Goal: Task Accomplishment & Management: Manage account settings

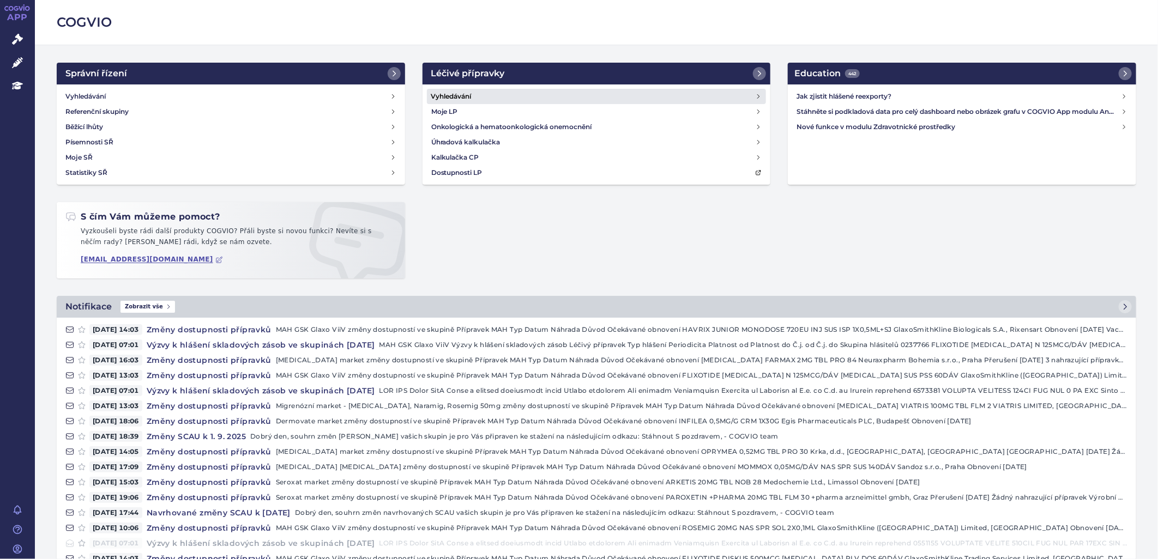
click at [460, 93] on h4 "Vyhledávání" at bounding box center [451, 96] width 40 height 11
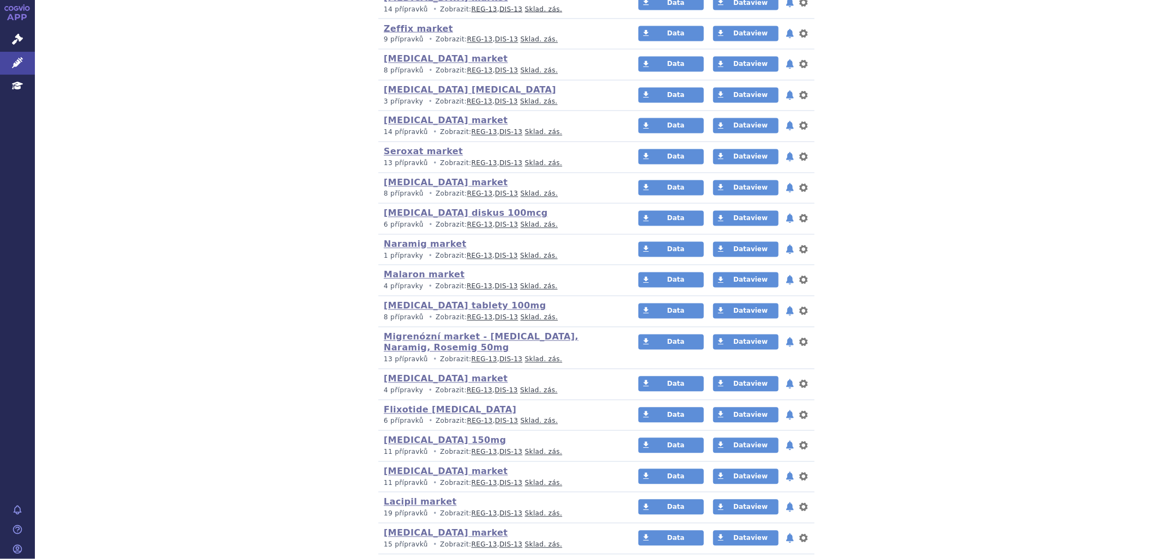
scroll to position [1241, 0]
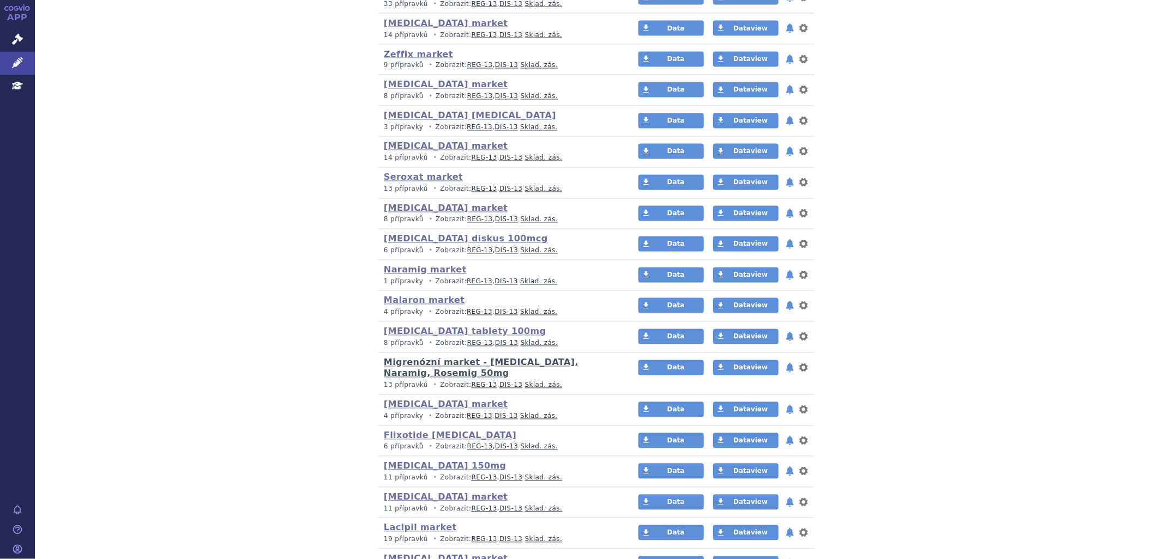
click at [517, 364] on link "Migrenózní market - [MEDICAL_DATA], Naramig, Rosemig 50mg" at bounding box center [481, 369] width 195 height 22
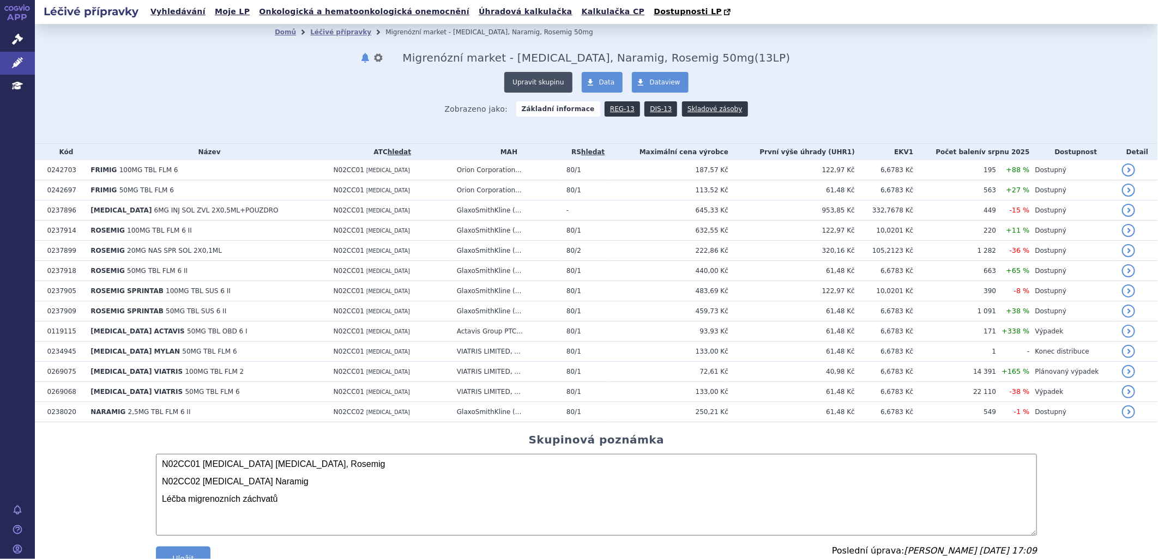
click at [540, 79] on button "Upravit skupinu" at bounding box center [538, 82] width 68 height 21
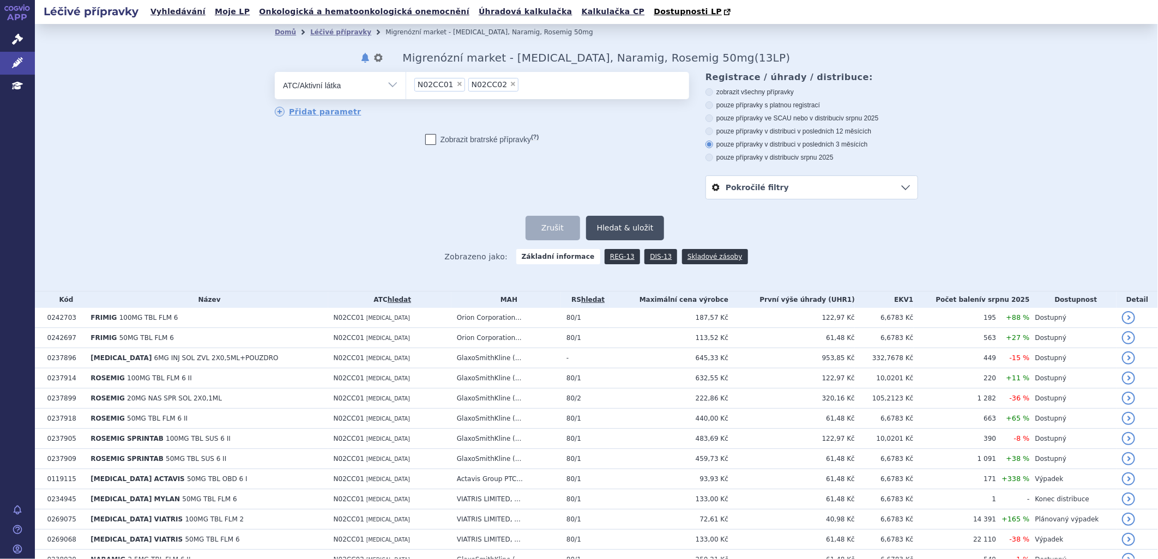
click at [617, 228] on button "Hledat & uložit" at bounding box center [625, 228] width 78 height 25
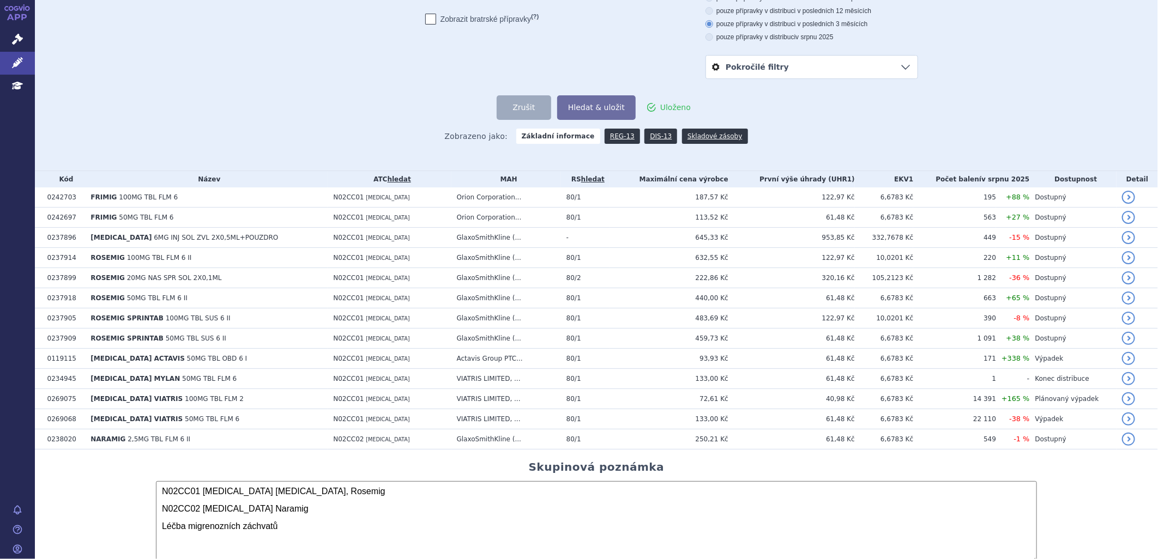
scroll to position [121, 0]
click at [644, 135] on link "DIS-13" at bounding box center [660, 135] width 33 height 15
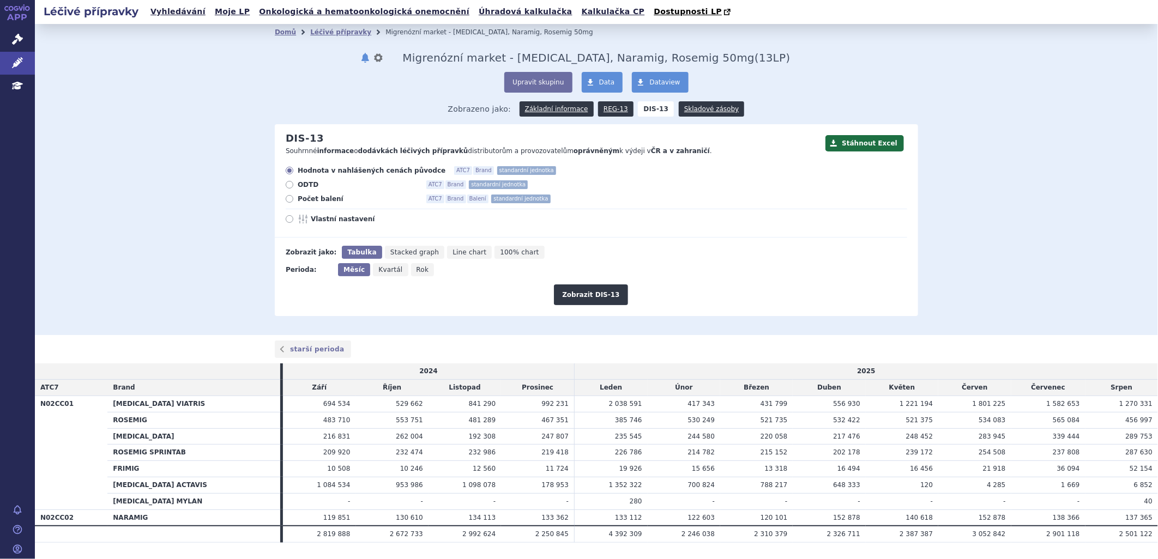
click at [287, 198] on icon at bounding box center [290, 199] width 8 height 8
click at [287, 198] on input "Počet balení ATC7 Brand Balení standardní jednotka" at bounding box center [290, 200] width 7 height 7
radio input "true"
click at [604, 293] on button "Zobrazit DIS-13" at bounding box center [591, 294] width 74 height 21
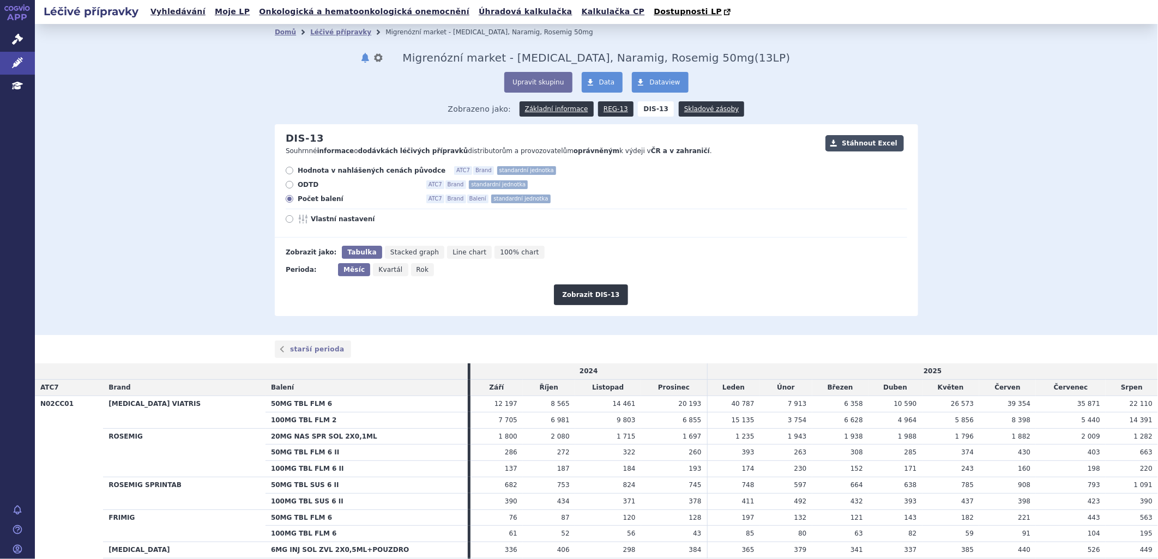
click at [874, 142] on button "Stáhnout Excel" at bounding box center [864, 143] width 78 height 16
click at [568, 111] on link "Základní informace" at bounding box center [556, 108] width 74 height 15
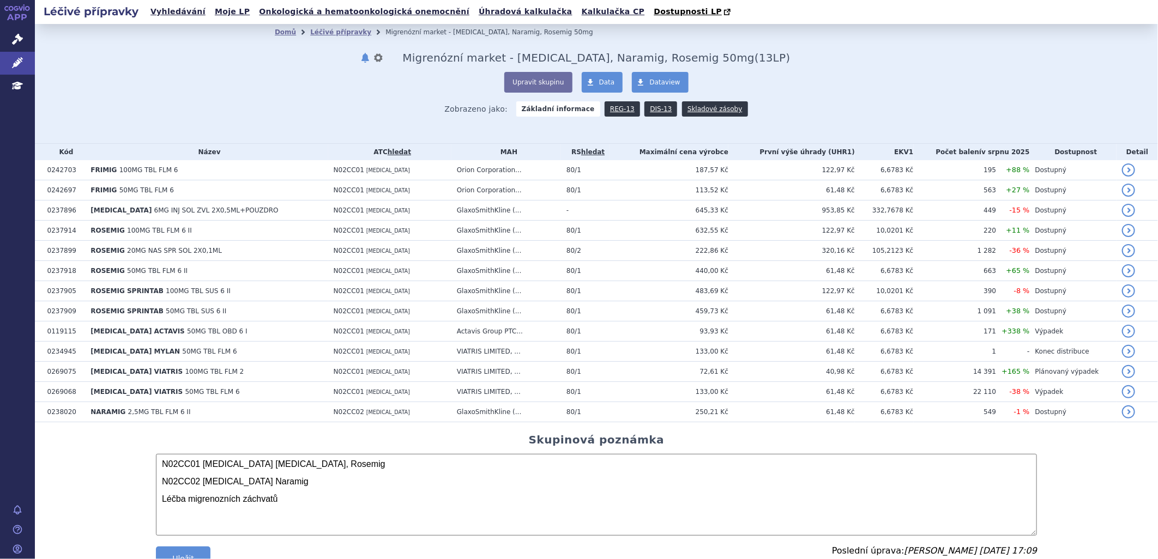
click at [400, 84] on div "Upravit skupinu Data Dataview" at bounding box center [596, 82] width 643 height 21
click at [612, 110] on link "REG-13" at bounding box center [621, 108] width 35 height 15
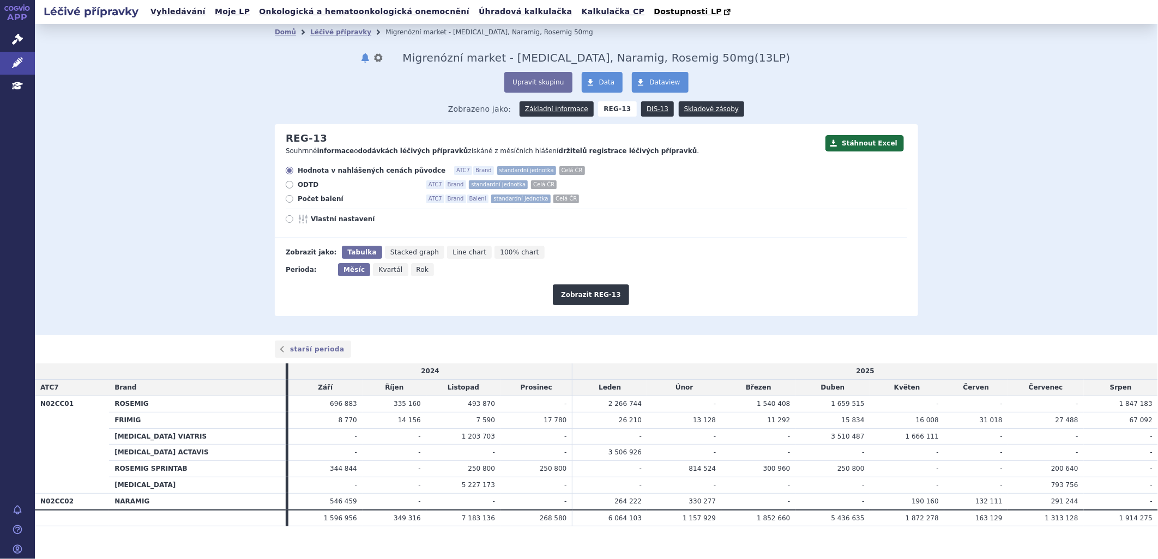
click at [289, 194] on div "Hodnota v nahlášených cenách původce ATC7 Brand standardní jednotka Celá ČR ODT…" at bounding box center [591, 201] width 632 height 71
click at [286, 198] on icon at bounding box center [290, 199] width 8 height 8
click at [287, 198] on input "Počet balení ATC7 Brand Balení standardní jednotka Celá ČR" at bounding box center [290, 200] width 7 height 7
radio input "true"
click at [608, 304] on button "Zobrazit REG-13" at bounding box center [591, 294] width 76 height 21
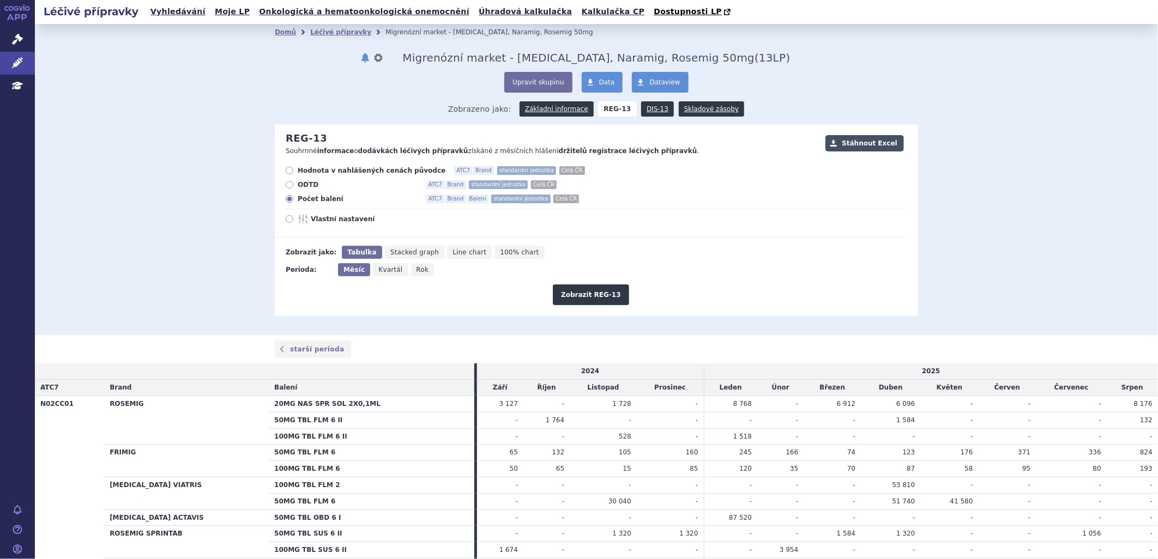
click at [875, 146] on button "Stáhnout Excel" at bounding box center [864, 143] width 78 height 16
click at [712, 109] on link "Skladové zásoby" at bounding box center [711, 108] width 65 height 15
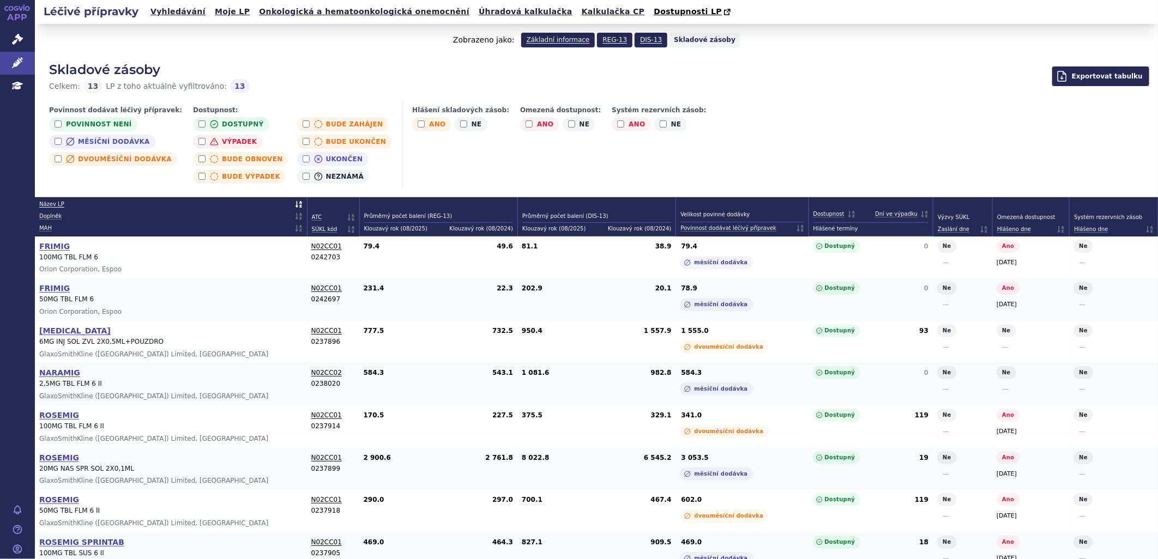
click at [1095, 78] on span "Exportovat tabulku" at bounding box center [1100, 76] width 97 height 20
click at [1110, 119] on button "Export XLS" at bounding box center [1100, 120] width 87 height 20
click at [541, 39] on link "Základní informace" at bounding box center [558, 40] width 74 height 15
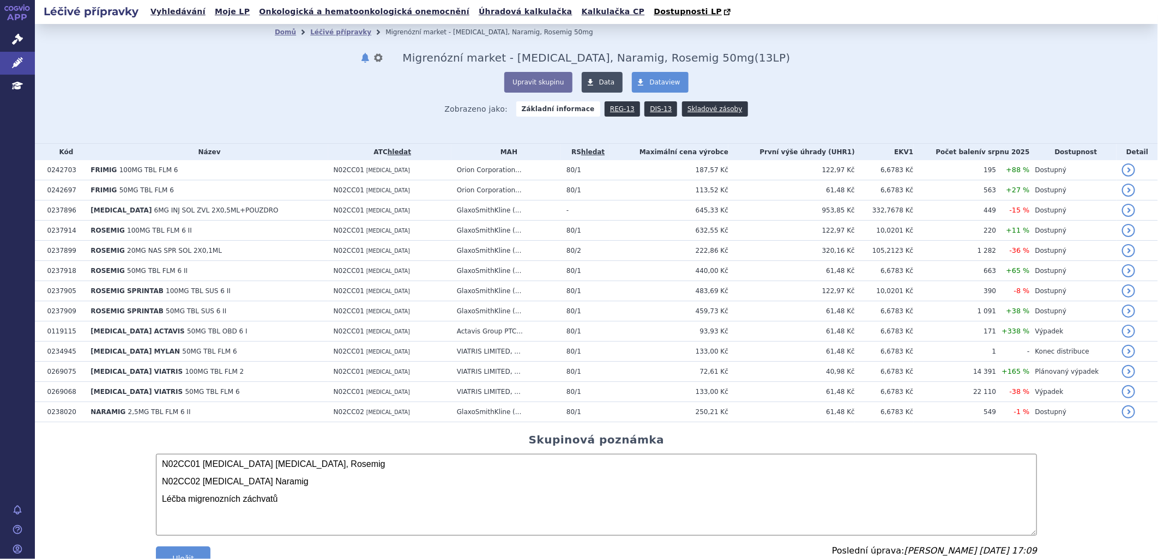
click at [593, 78] on span at bounding box center [590, 82] width 17 height 21
click at [164, 7] on link "Vyhledávání" at bounding box center [178, 11] width 62 height 15
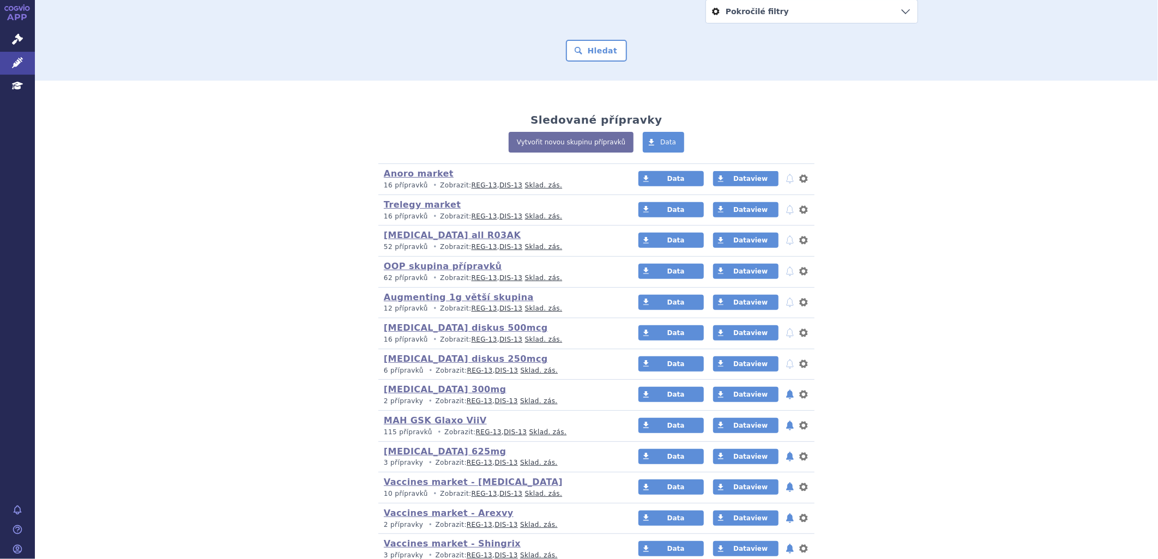
scroll to position [181, 0]
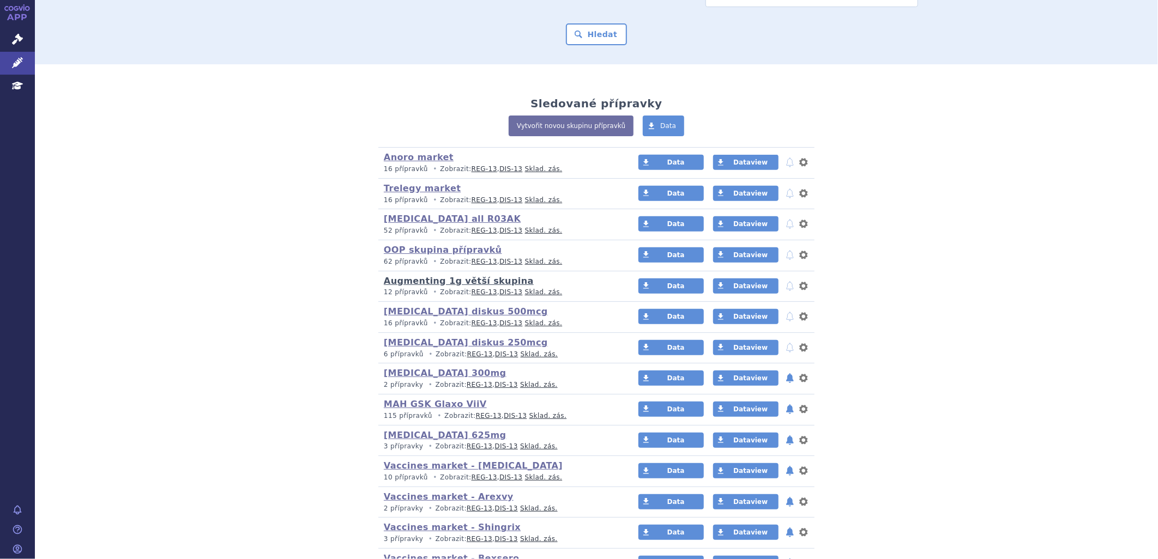
click at [498, 278] on link "Augmenting 1g větší skupina" at bounding box center [459, 281] width 150 height 10
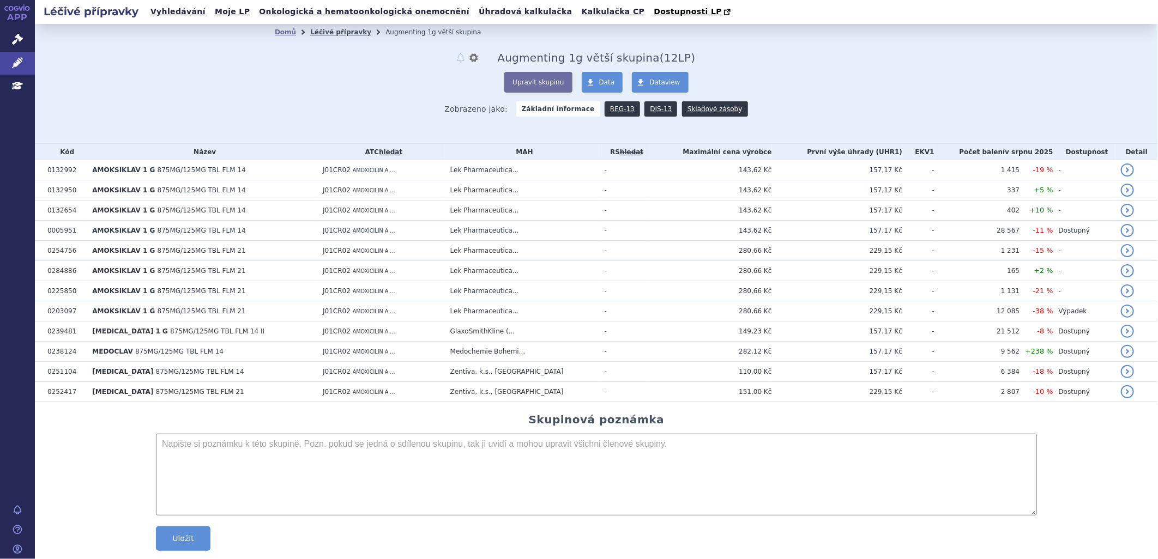
click at [334, 32] on link "Léčivé přípravky" at bounding box center [340, 32] width 61 height 8
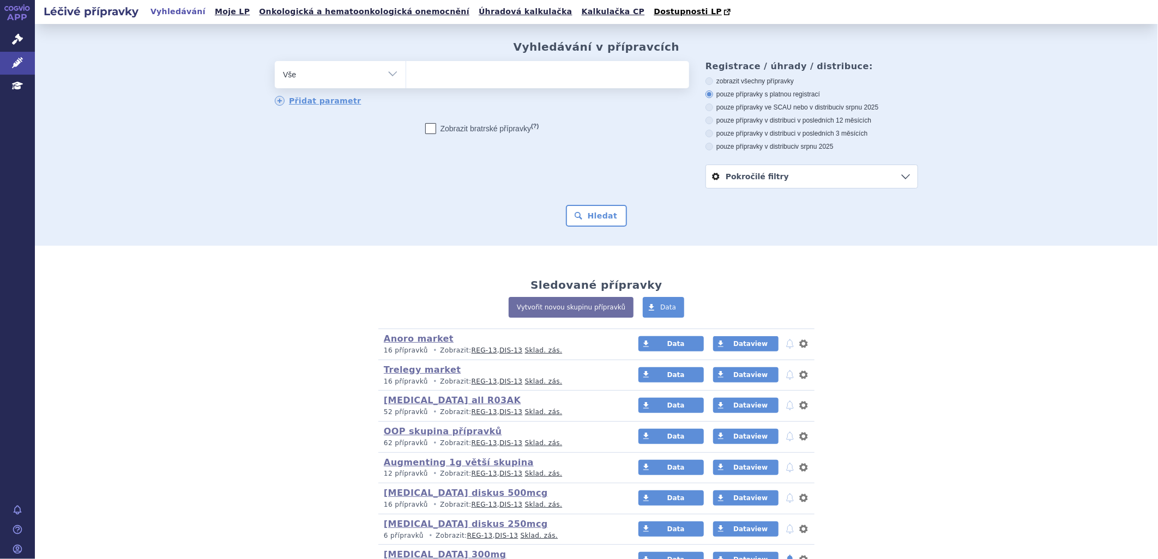
click at [451, 74] on ul at bounding box center [547, 72] width 283 height 23
click at [406, 74] on select at bounding box center [405, 73] width 1 height 27
type input "Au"
type input "Aug"
type input "Augm"
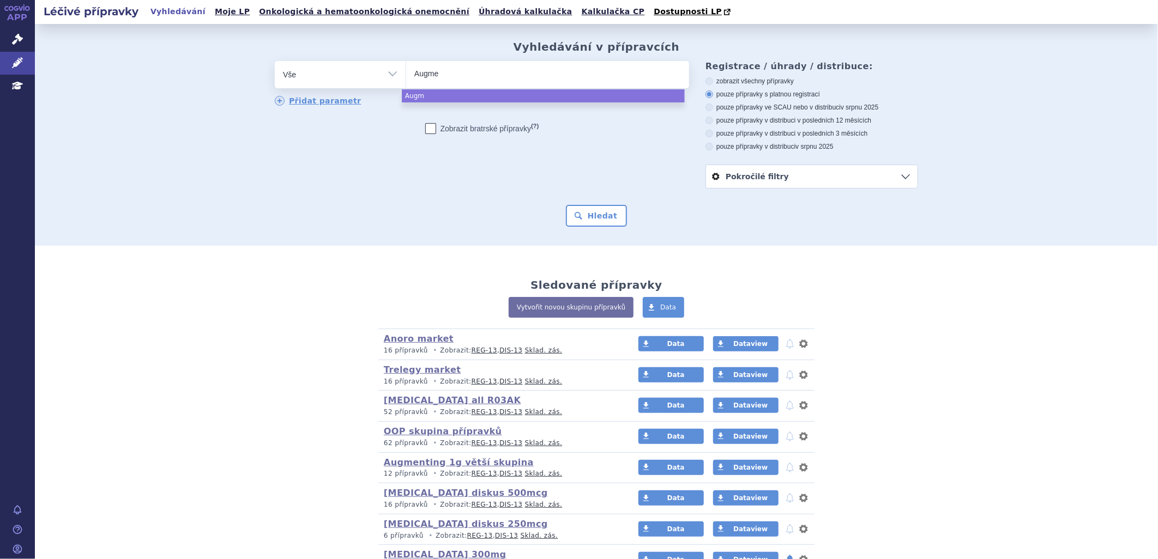
type input "Augmen"
type input "Augmenti"
type input "Augmenting"
select select "Augmenting"
click at [619, 226] on button "Hledat" at bounding box center [597, 216] width 62 height 22
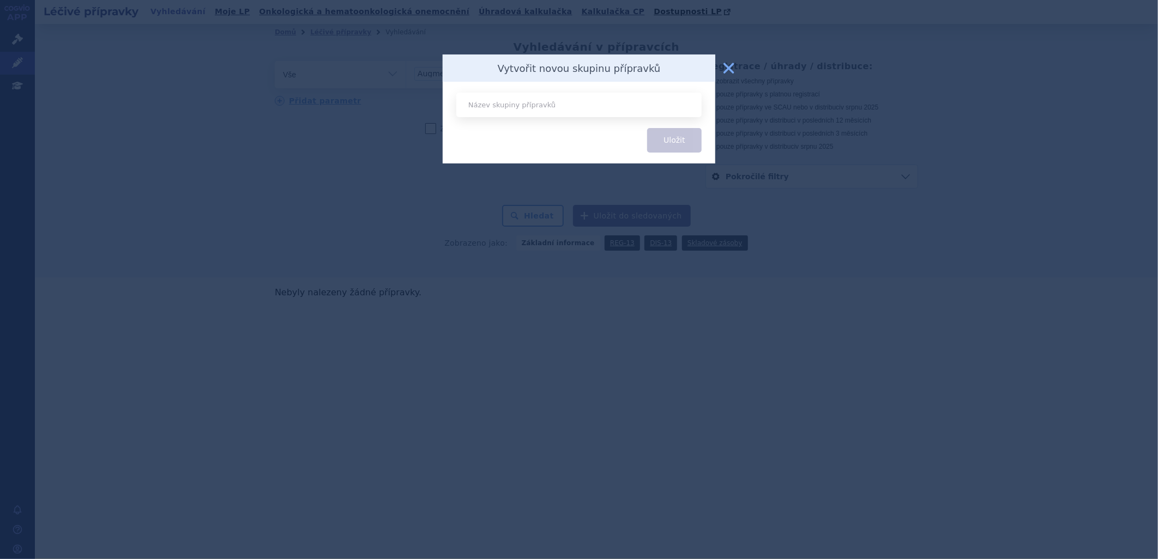
click at [728, 64] on button "zavřít" at bounding box center [729, 68] width 22 height 22
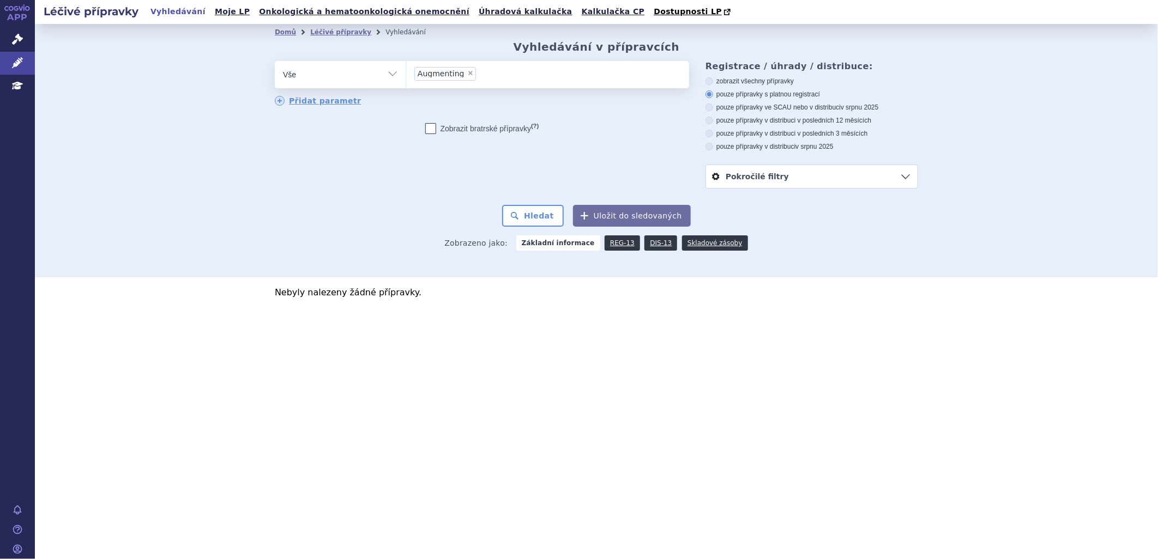
click at [717, 134] on label "pouze přípravky v distribuci v posledních 3 měsících" at bounding box center [811, 133] width 213 height 9
click at [713, 134] on input "pouze přípravky v distribuci v posledních 3 měsících" at bounding box center [709, 134] width 7 height 7
radio input "true"
click at [542, 213] on button "Hledat" at bounding box center [533, 216] width 62 height 22
click at [391, 70] on select "Vše Přípravek/SUKL kód MAH VPOIS ATC/Aktivní látka Léková forma Síla" at bounding box center [340, 73] width 131 height 25
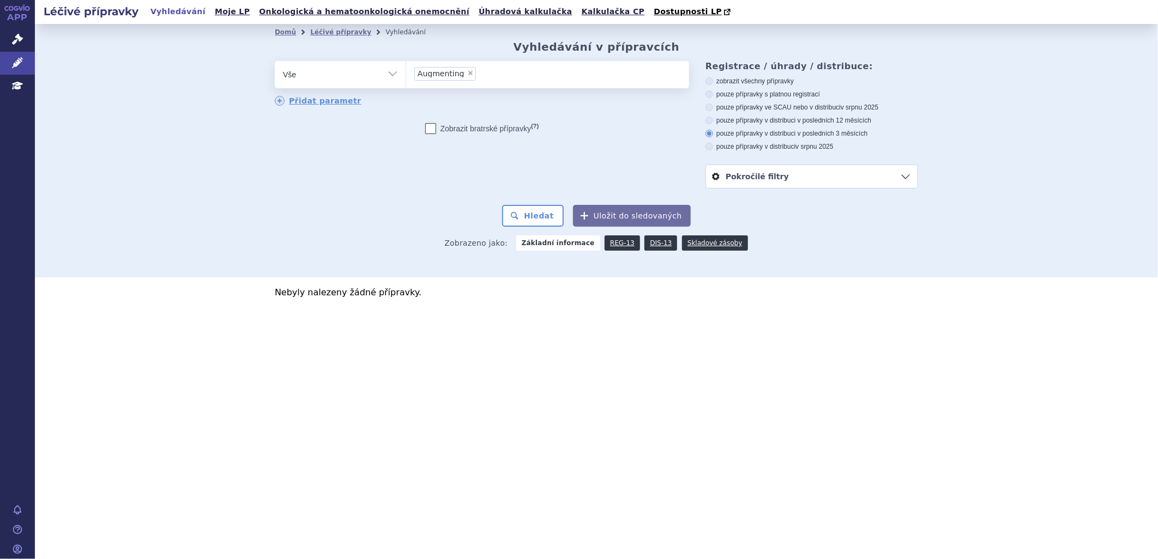
click at [391, 70] on select "Vše Přípravek/SUKL kód MAH VPOIS ATC/Aktivní látka Léková forma Síla" at bounding box center [340, 73] width 131 height 25
click at [459, 75] on span "Augmenting" at bounding box center [440, 74] width 47 height 8
click at [406, 75] on select "Augmenting" at bounding box center [405, 73] width 1 height 27
click at [467, 75] on span "×" at bounding box center [470, 73] width 7 height 7
click at [406, 75] on select "Augmenting" at bounding box center [405, 73] width 1 height 27
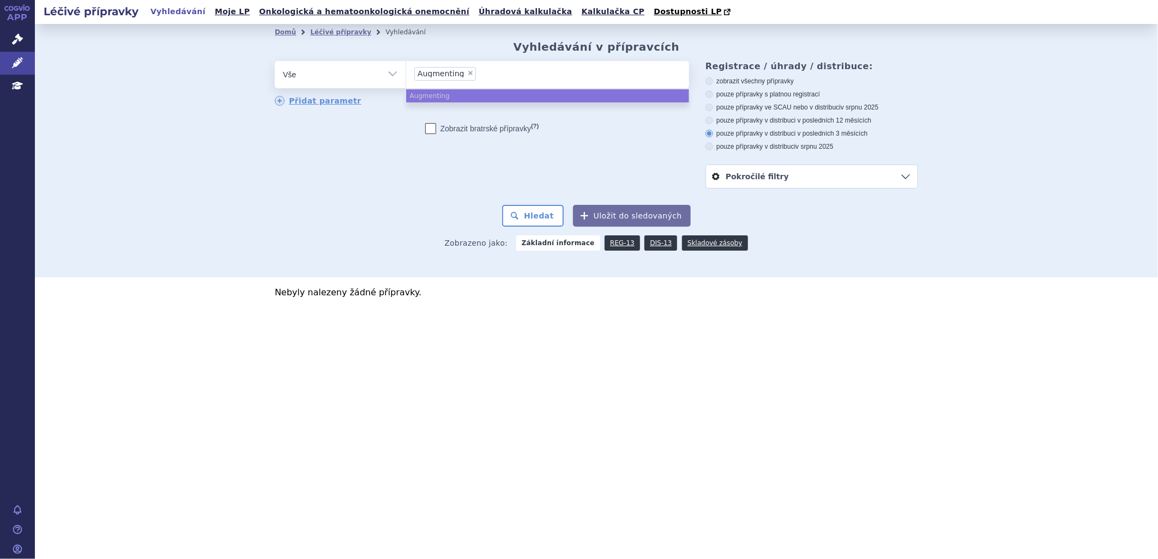
select select
type input "Au"
type input "Aug"
type input "Augm"
type input "Augmen"
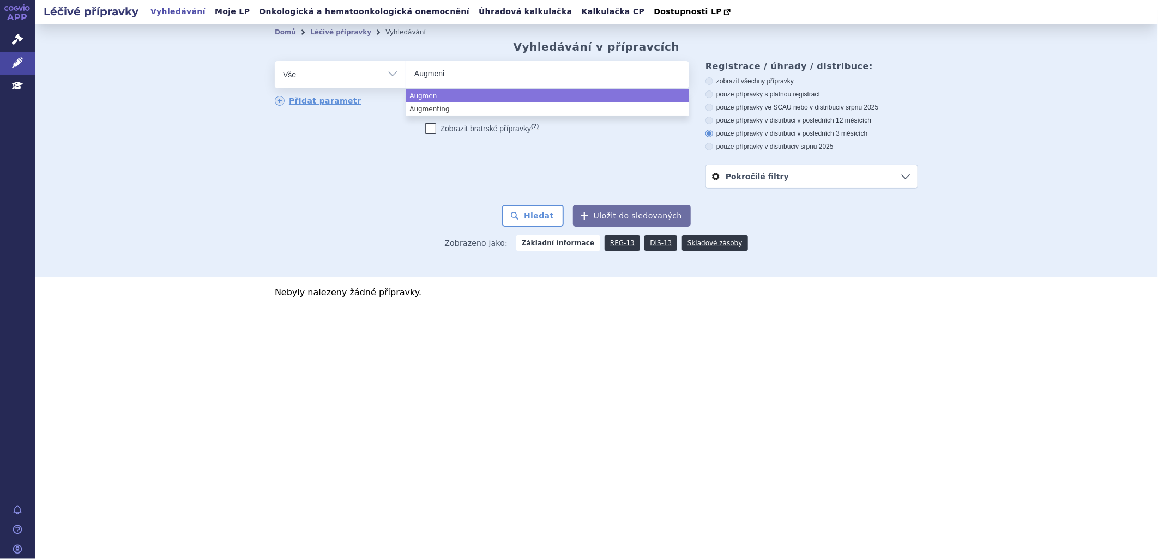
type input "Augmenit"
type input "Augmenitn"
type input "Augmenit"
type input "Augmen"
type input "Augmentin"
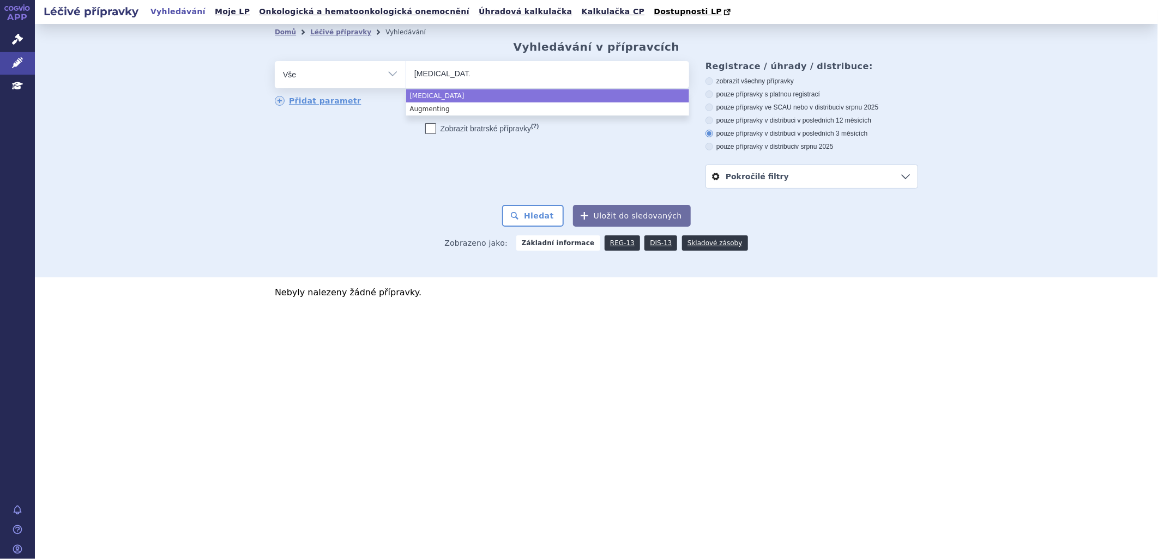
type input "Augmenting"
select select "Augmenting"
click at [467, 75] on span "×" at bounding box center [470, 73] width 7 height 7
click at [406, 75] on select "Augmenting" at bounding box center [405, 73] width 1 height 27
select select
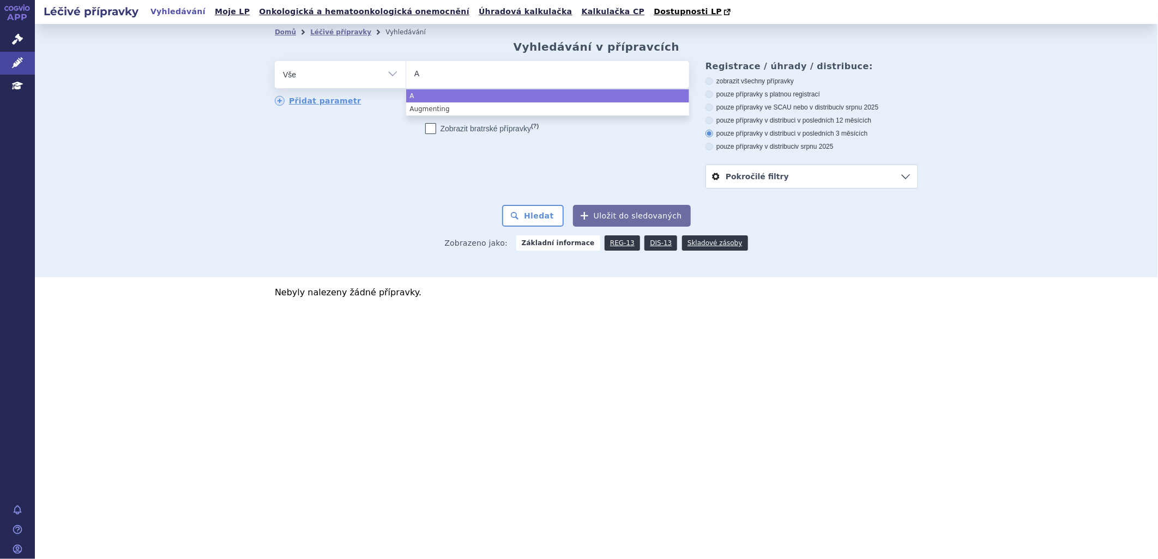
type input "AU"
type input "AUg"
type input "AUgm"
type input "AU"
type input "A"
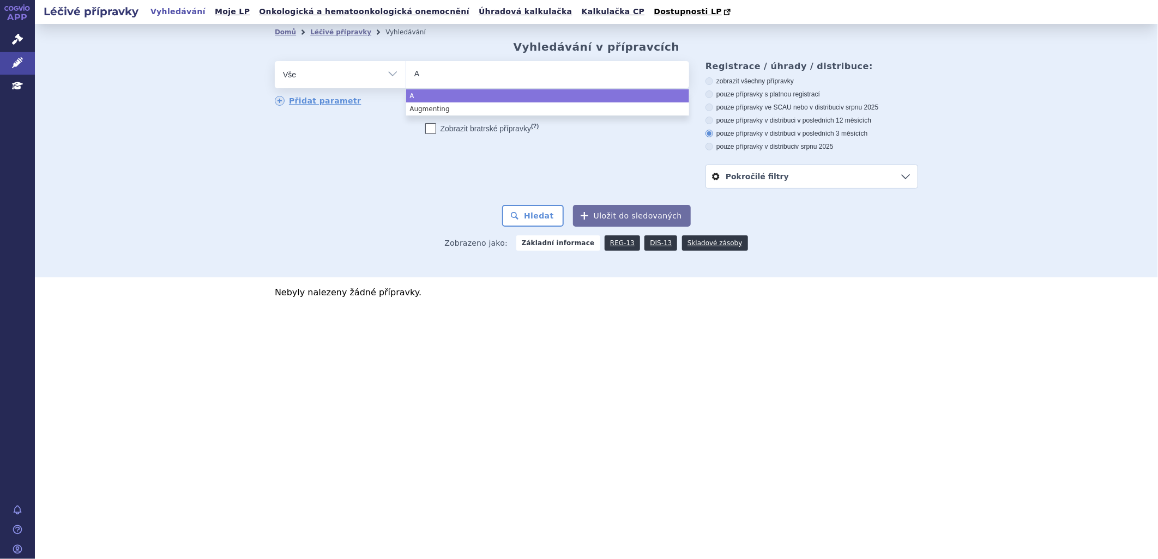
type input "Au"
type input "Aug"
type input "Augm"
type input "Augme"
type input "Augmen"
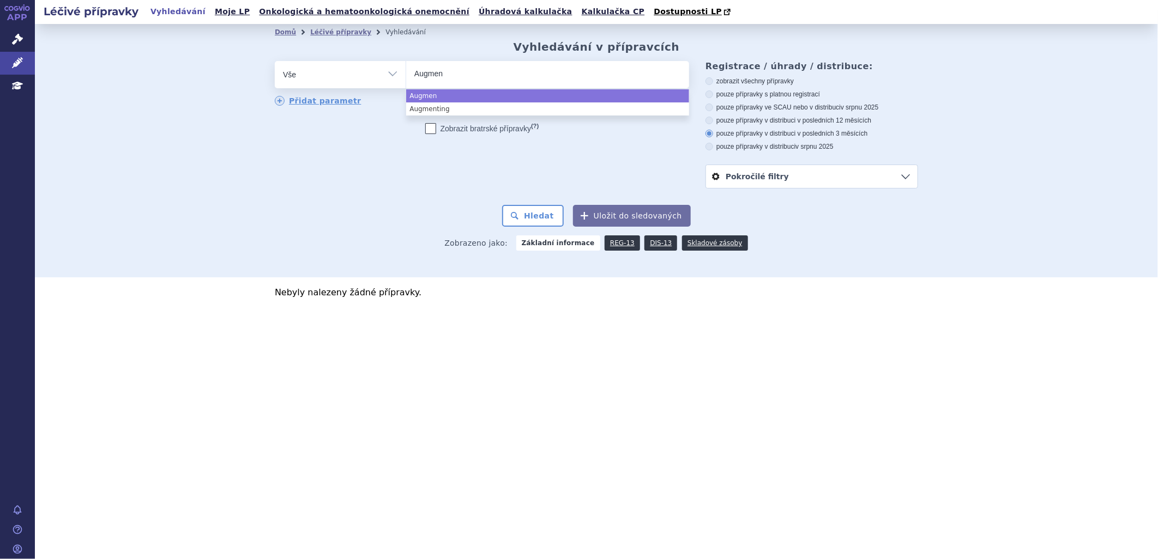
type input "Augment"
type input "[MEDICAL_DATA]"
select select "[MEDICAL_DATA]"
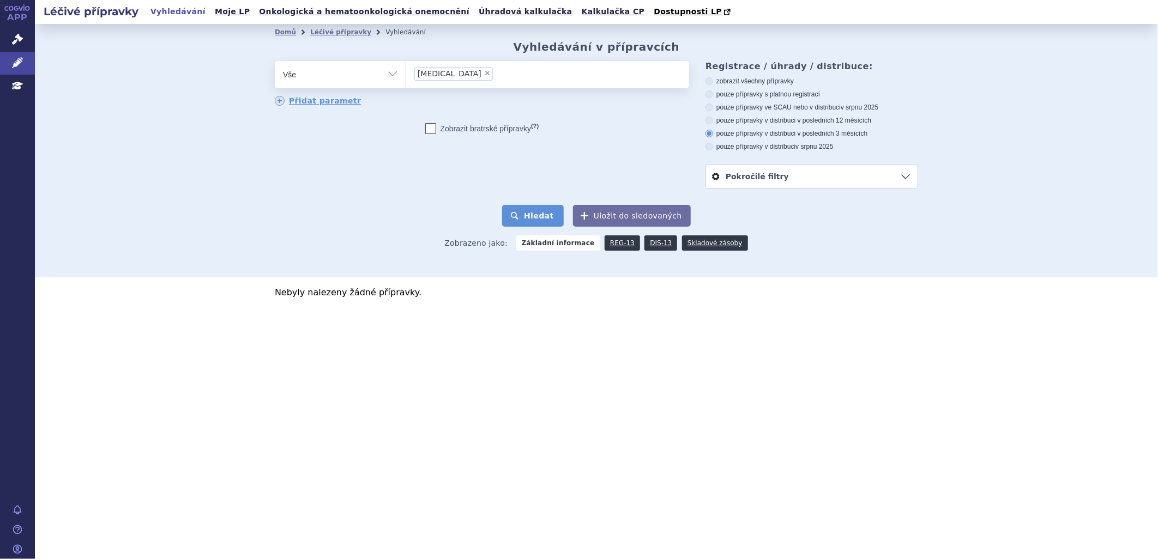
click at [545, 217] on button "Hledat" at bounding box center [533, 216] width 62 height 22
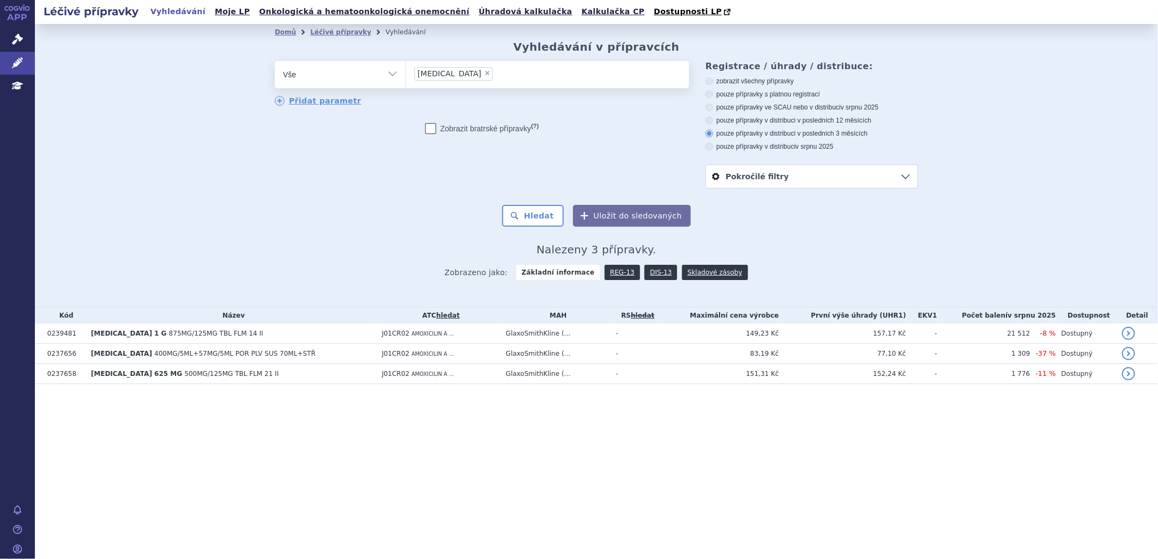
click at [461, 69] on li "× Augmentin" at bounding box center [453, 74] width 78 height 14
click at [406, 69] on select "Augmentin" at bounding box center [405, 73] width 1 height 27
click at [484, 72] on span "×" at bounding box center [487, 73] width 7 height 7
click at [406, 72] on select "Augmentin" at bounding box center [405, 73] width 1 height 27
select select
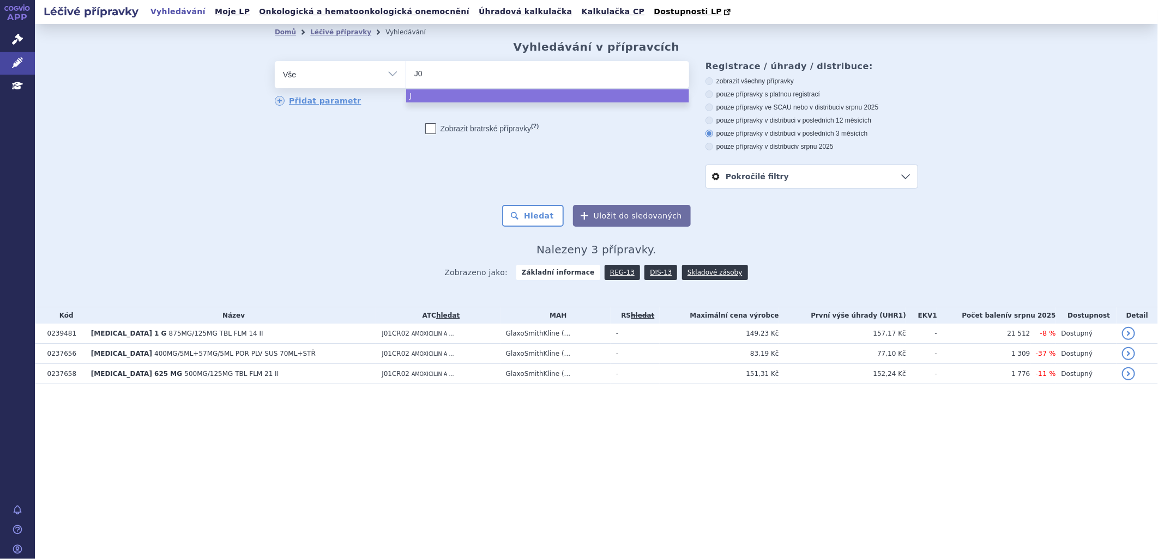
type input "J01"
type input "J01c"
type input "J01cr"
type input "J01cr0"
type input "J01cr02"
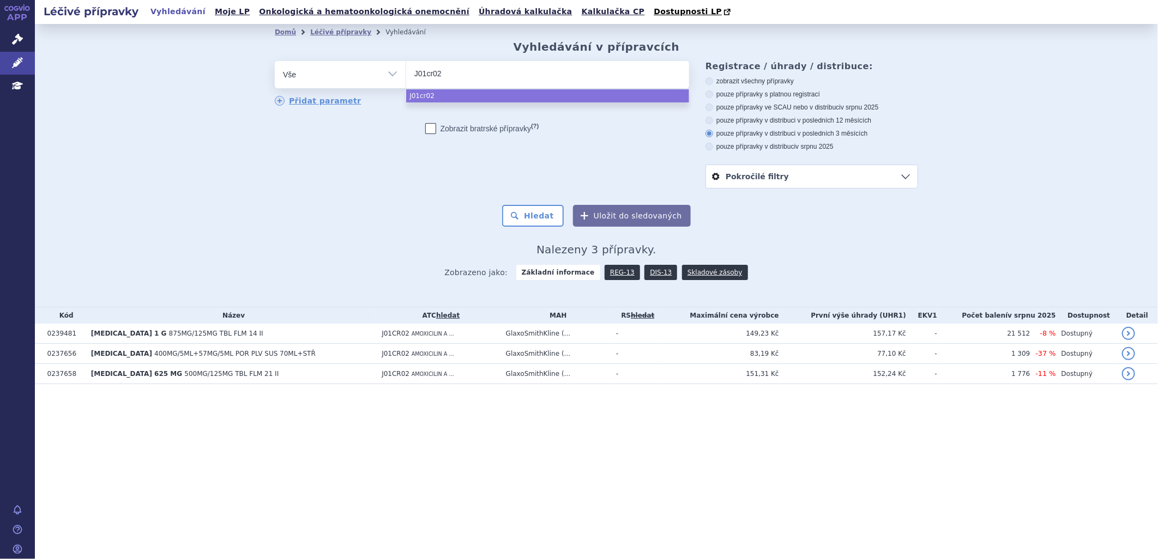
select select "J01cr02"
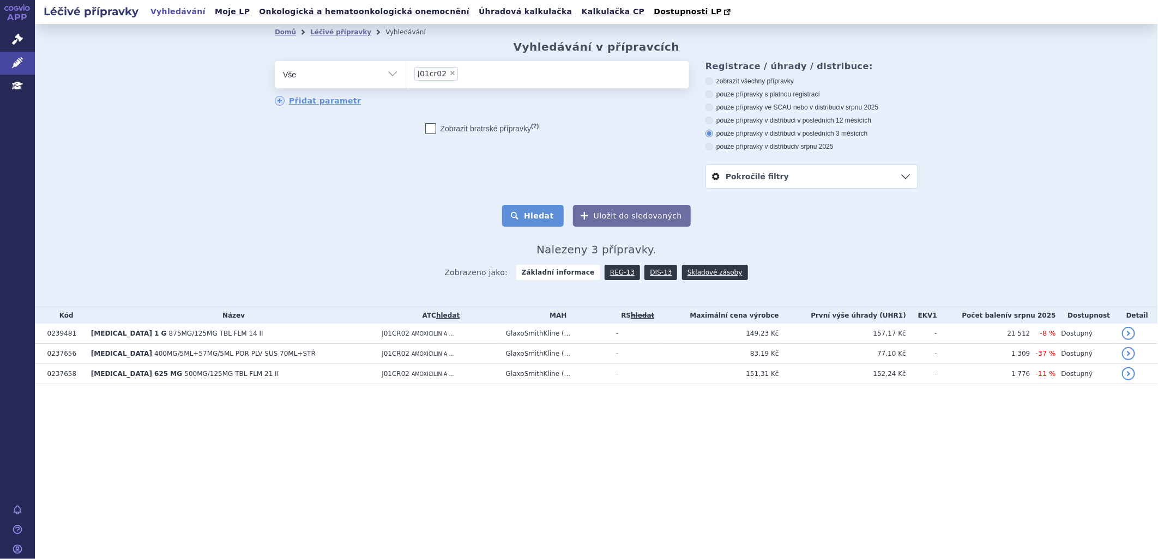
click at [548, 216] on button "Hledat" at bounding box center [533, 216] width 62 height 22
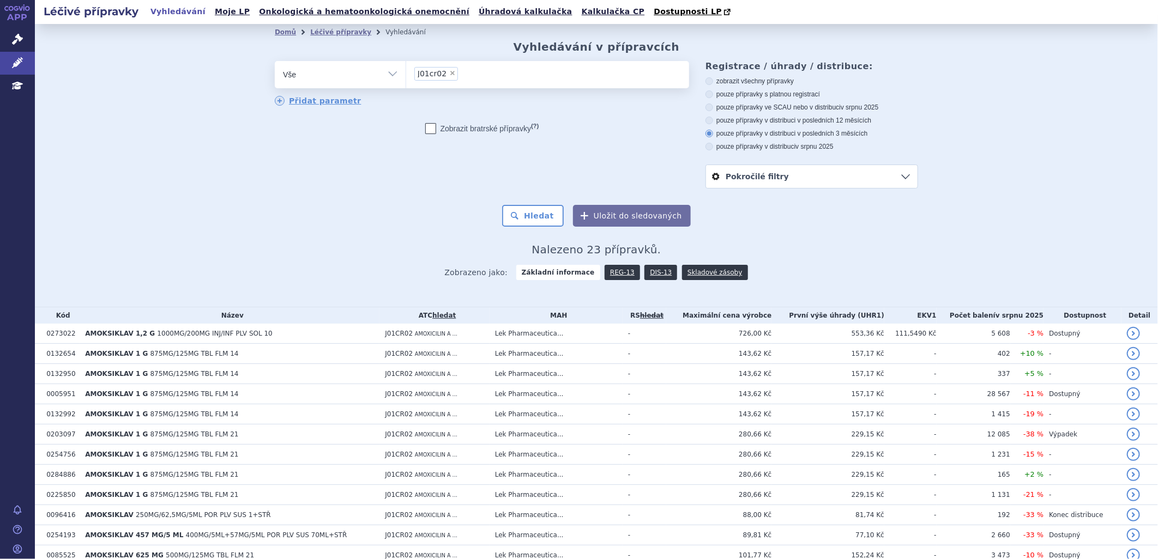
click at [383, 74] on select "Vše Přípravek/SUKL kód MAH VPOIS ATC/Aktivní látka Léková forma Síla" at bounding box center [340, 73] width 131 height 25
select select "filter-atc-group"
click at [275, 62] on select "Vše Přípravek/SUKL kód MAH VPOIS ATC/Aktivní látka Léková forma Síla" at bounding box center [340, 73] width 131 height 25
click at [434, 77] on ul at bounding box center [547, 72] width 283 height 23
click at [406, 77] on select at bounding box center [405, 73] width 1 height 27
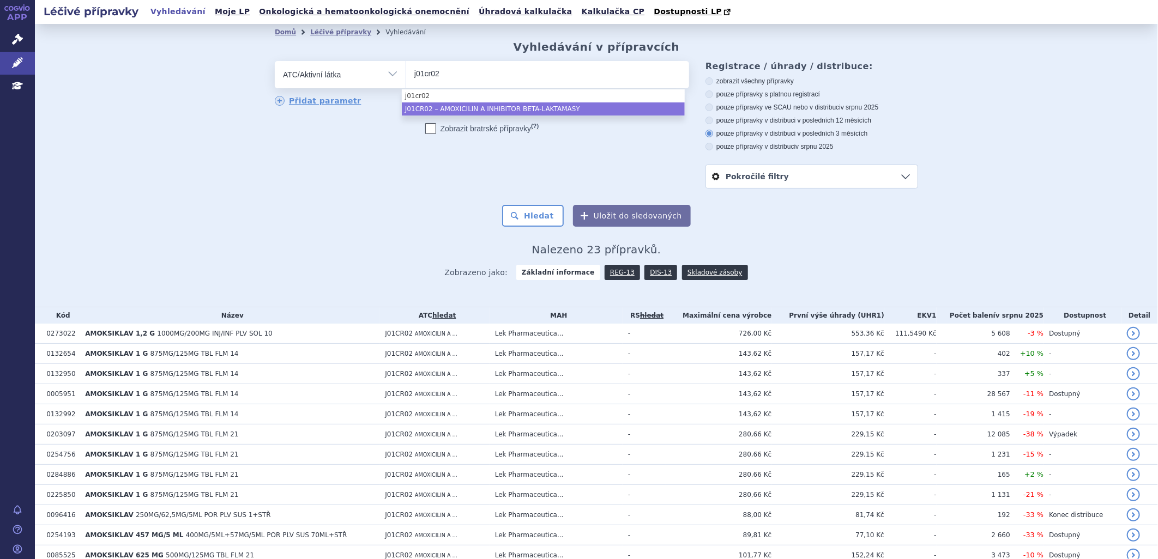
type input "j01cr02"
select select "J01CR02"
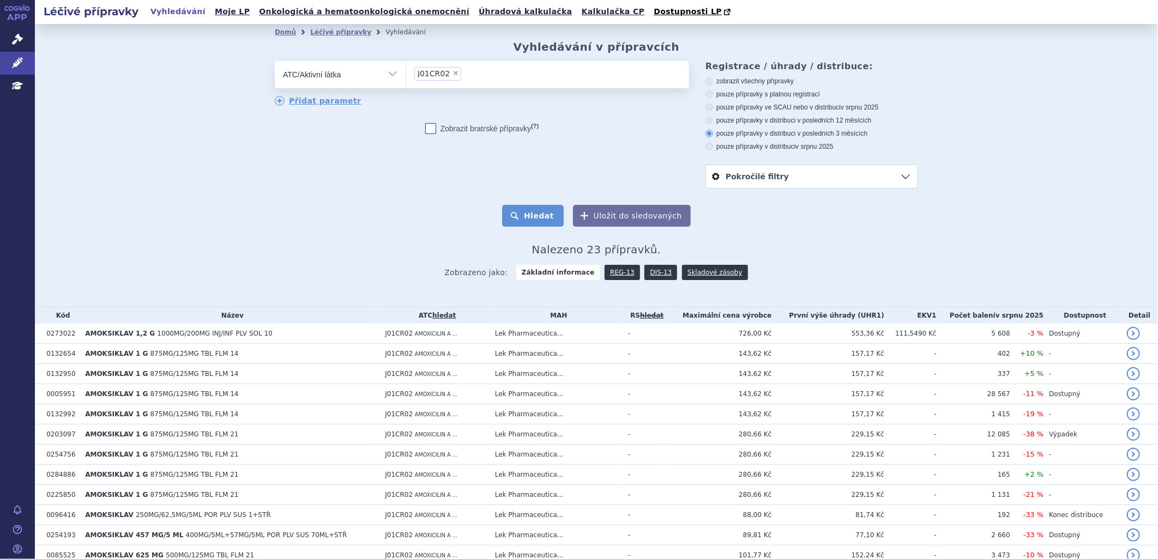
click at [548, 214] on button "Hledat" at bounding box center [533, 216] width 62 height 22
click at [644, 273] on link "DIS-13" at bounding box center [660, 272] width 33 height 15
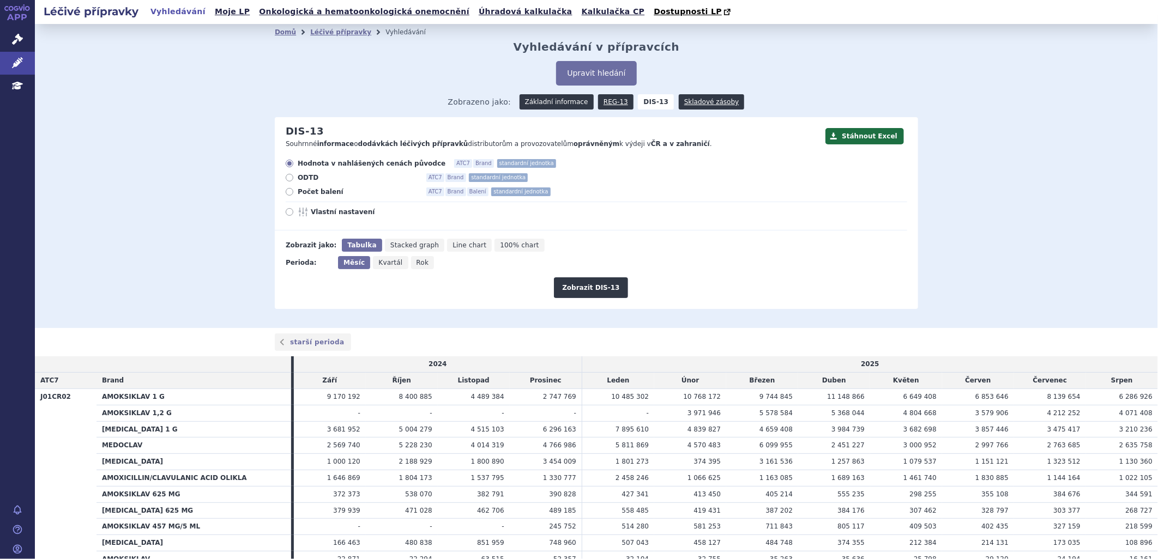
click at [547, 100] on link "Základní informace" at bounding box center [556, 101] width 74 height 15
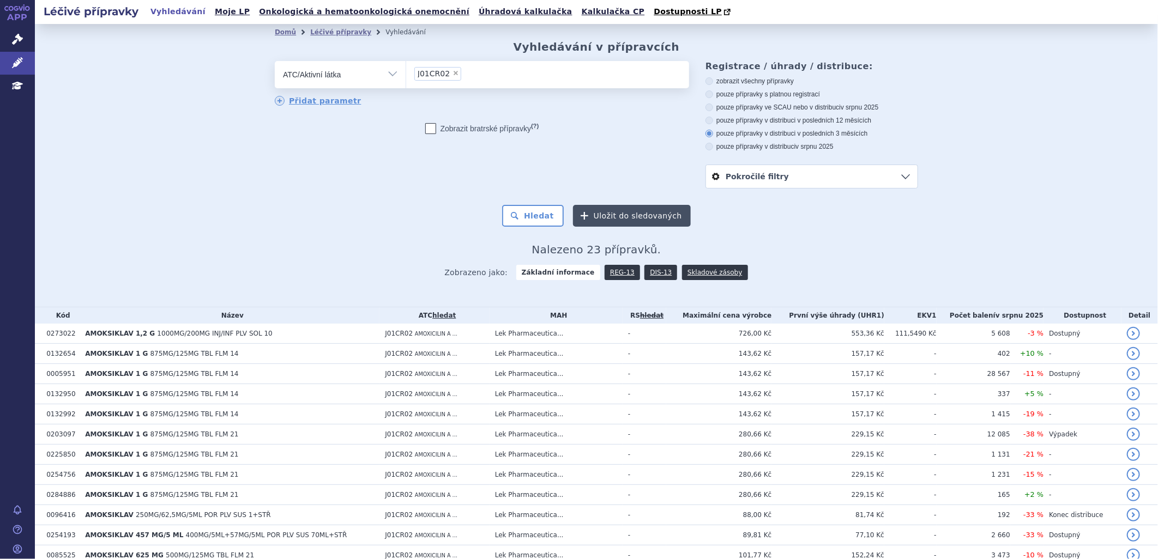
click at [640, 214] on button "Uložit do sledovaných" at bounding box center [632, 216] width 118 height 22
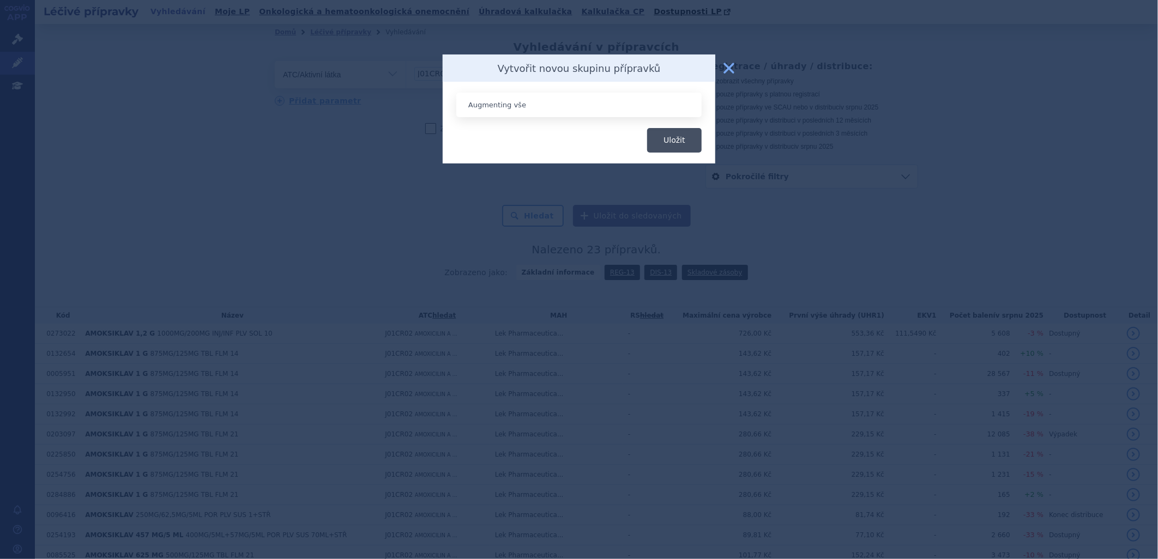
type input "Augmenting vše"
click at [672, 140] on button "Uložit" at bounding box center [674, 140] width 54 height 25
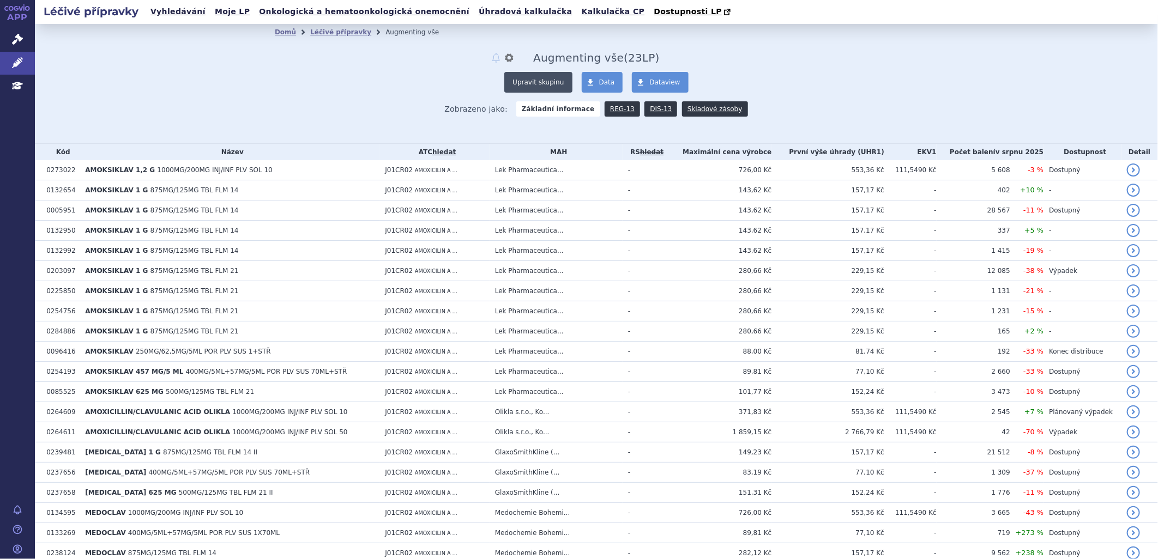
click at [534, 82] on button "Upravit skupinu" at bounding box center [538, 82] width 68 height 21
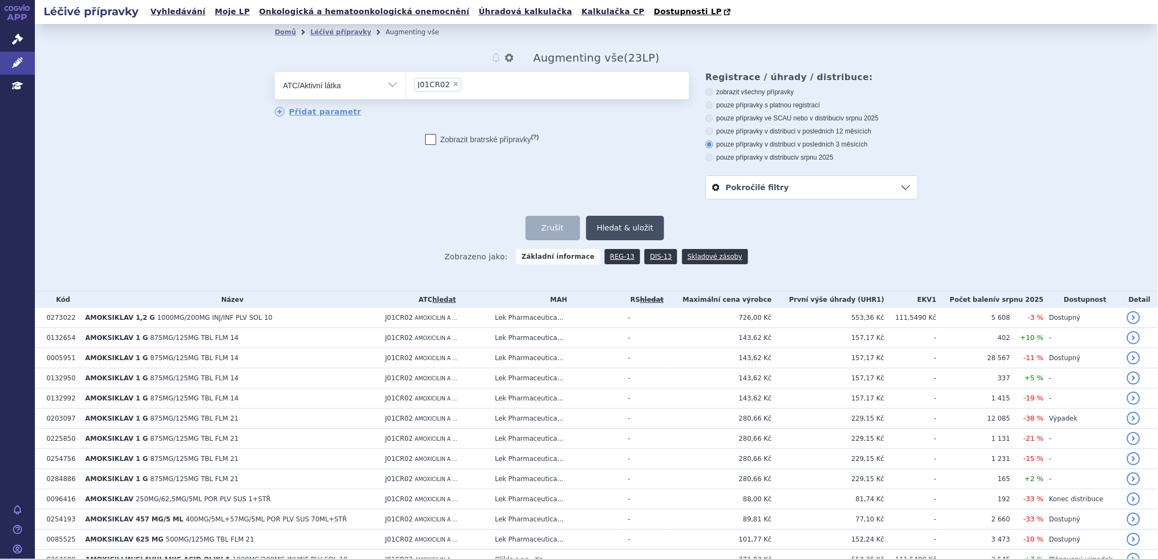
click at [620, 226] on button "Hledat & uložit" at bounding box center [625, 228] width 78 height 25
click at [705, 257] on link "Skladové zásoby" at bounding box center [714, 256] width 65 height 15
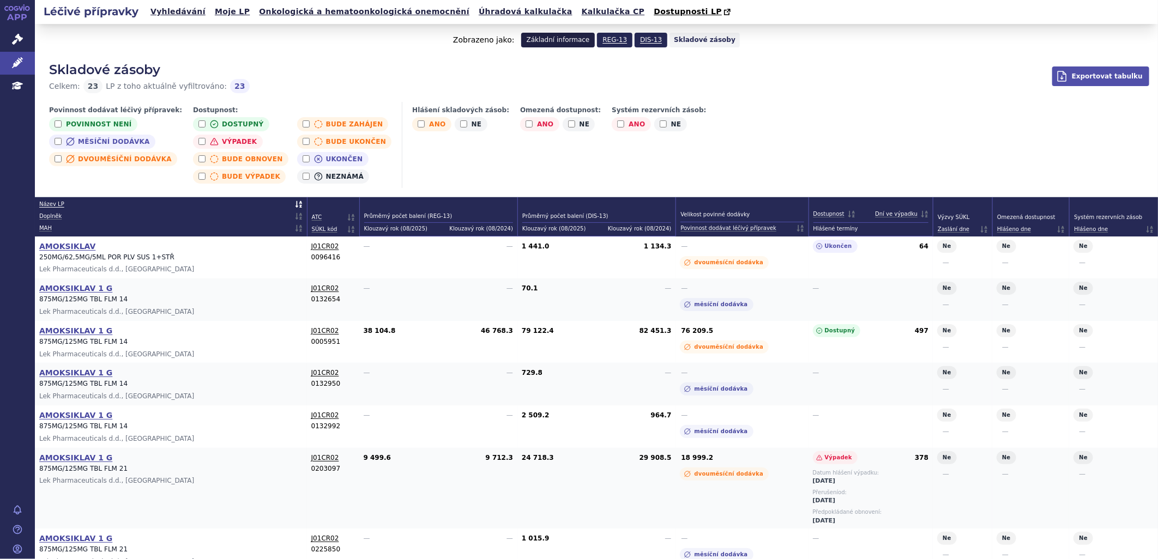
click at [571, 39] on link "Základní informace" at bounding box center [558, 40] width 74 height 15
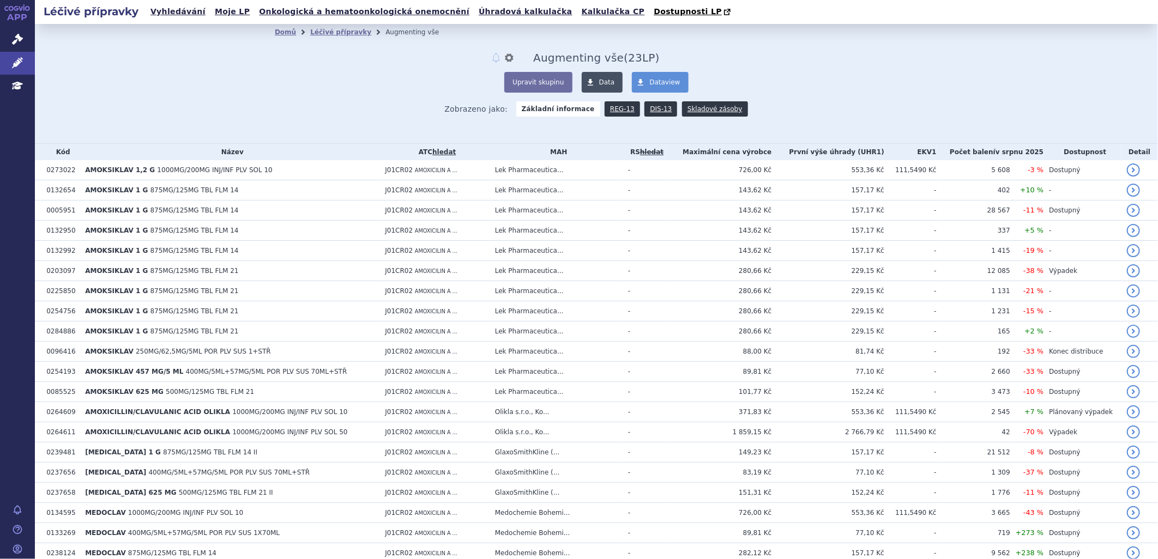
click at [599, 79] on span "Data" at bounding box center [607, 82] width 16 height 8
click at [295, 96] on div "Zobrazeno jako: Základní informace REG-13 DIS-13 Skladové zásoby" at bounding box center [596, 109] width 643 height 32
